Goal: Task Accomplishment & Management: Use online tool/utility

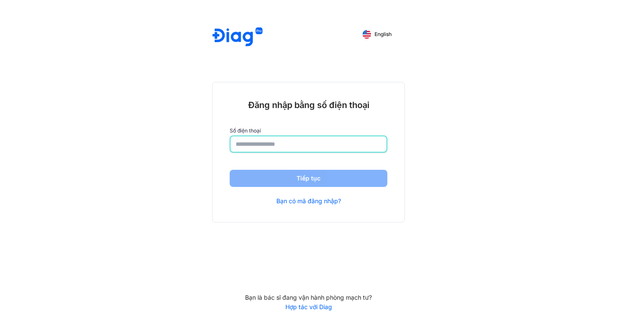
click at [262, 146] on input "number" at bounding box center [309, 143] width 146 height 15
click at [242, 141] on input "number" at bounding box center [309, 143] width 146 height 15
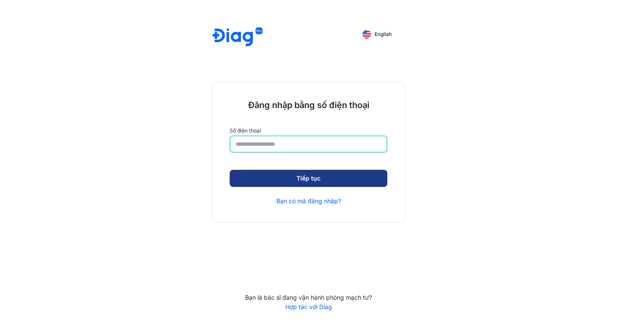
type input "**********"
click at [266, 177] on button "Tiếp tục" at bounding box center [309, 178] width 158 height 17
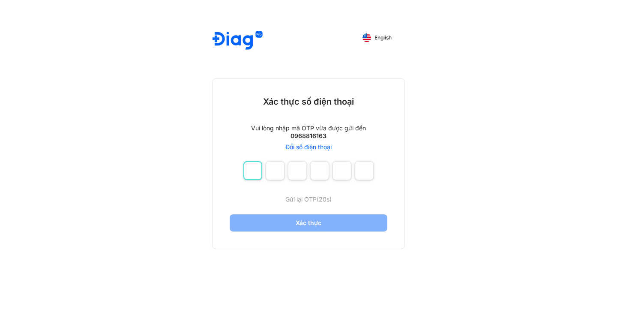
click at [257, 168] on input "number" at bounding box center [252, 170] width 19 height 19
type input "*"
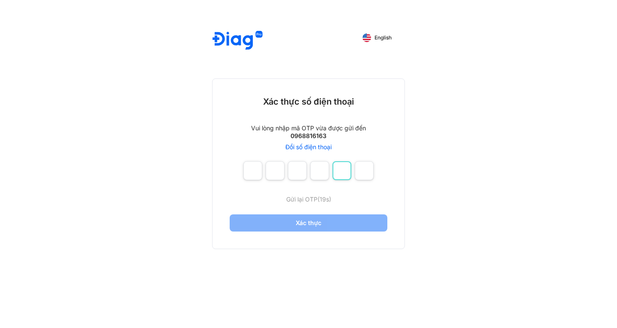
type input "*"
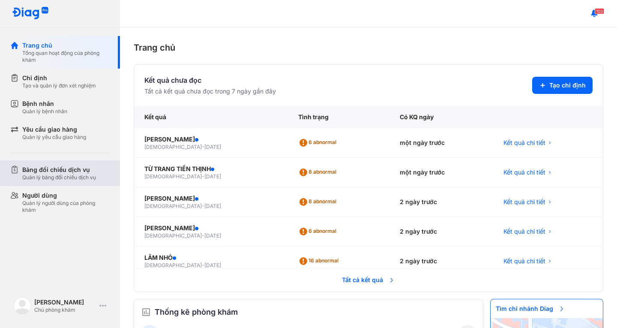
click at [43, 170] on div "Bảng đối chiếu dịch vụ" at bounding box center [59, 169] width 74 height 9
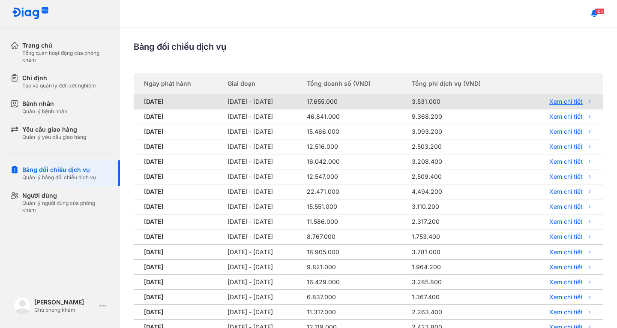
click at [553, 102] on link "Xem chi tiết" at bounding box center [558, 102] width 69 height 8
